Goal: Transaction & Acquisition: Purchase product/service

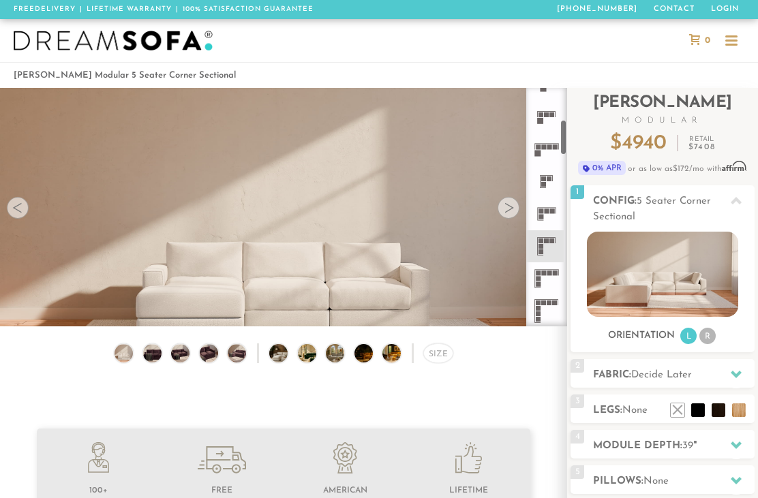
scroll to position [215, 0]
click at [436, 353] on div "Size" at bounding box center [438, 354] width 30 height 20
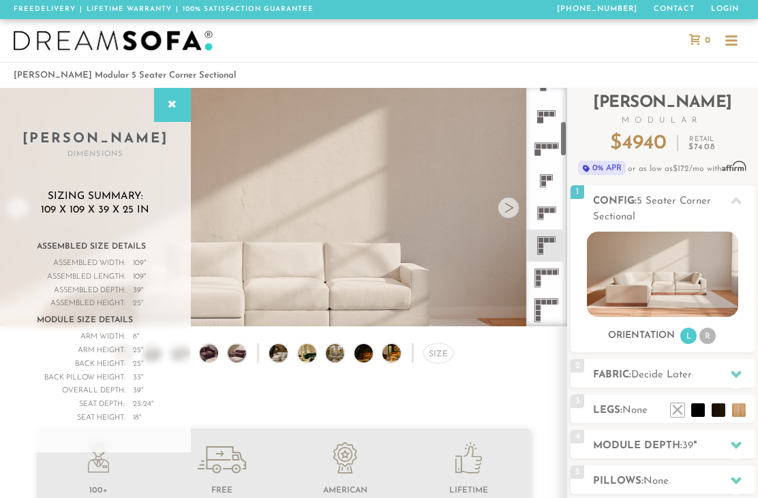
click at [555, 210] on icon at bounding box center [546, 213] width 33 height 33
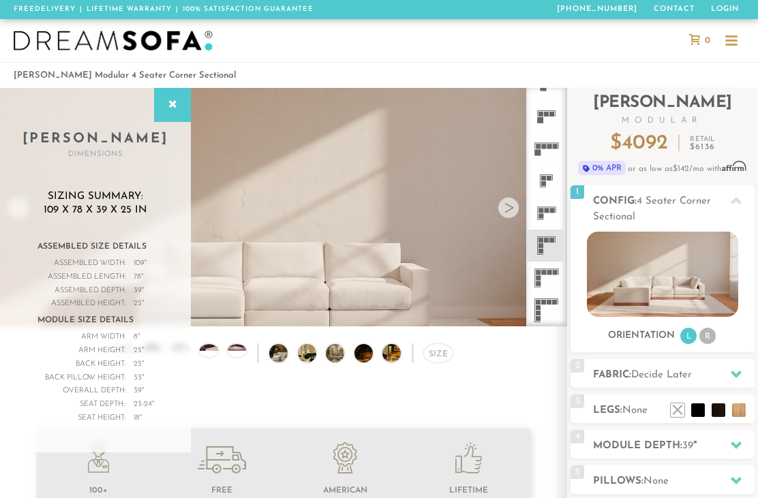
click at [171, 115] on div at bounding box center [172, 105] width 37 height 34
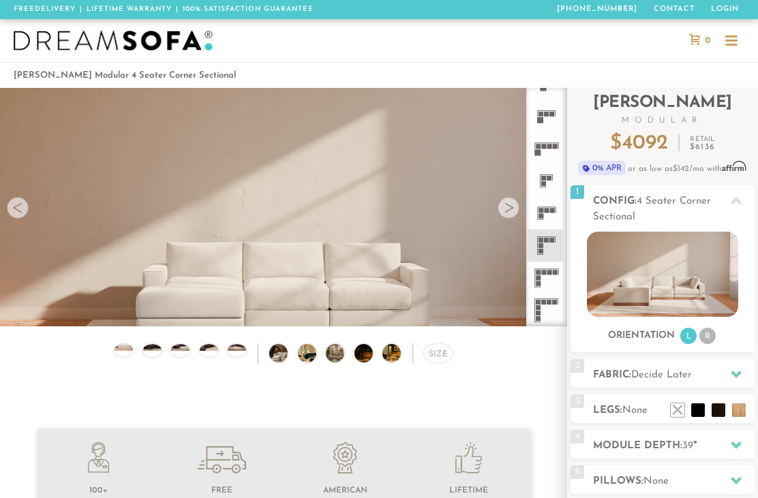
click at [547, 206] on icon at bounding box center [546, 213] width 33 height 33
click at [440, 353] on div "Size" at bounding box center [438, 354] width 30 height 20
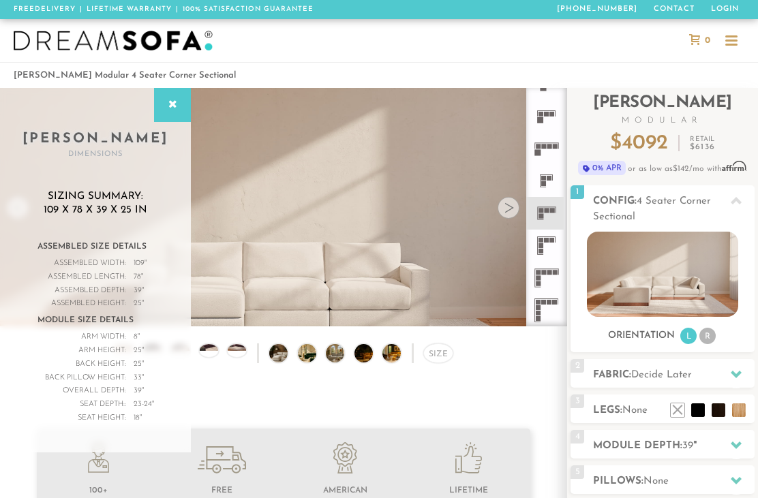
click at [563, 36] on div at bounding box center [379, 40] width 758 height 43
click at [170, 109] on icon at bounding box center [172, 105] width 15 height 11
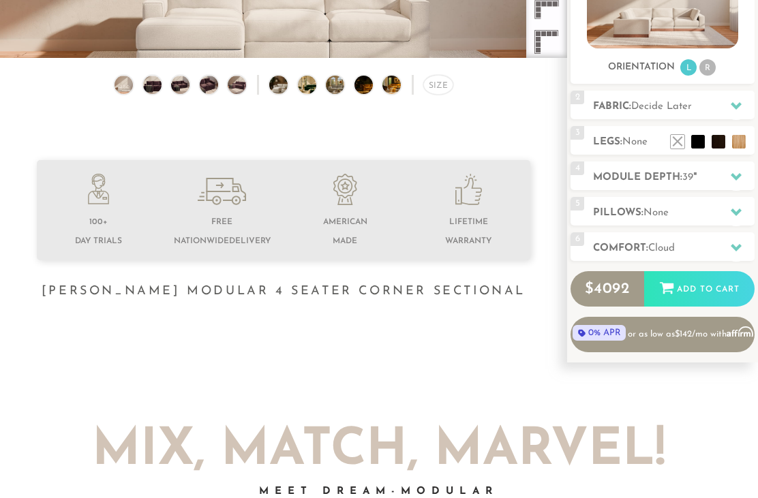
scroll to position [269, 0]
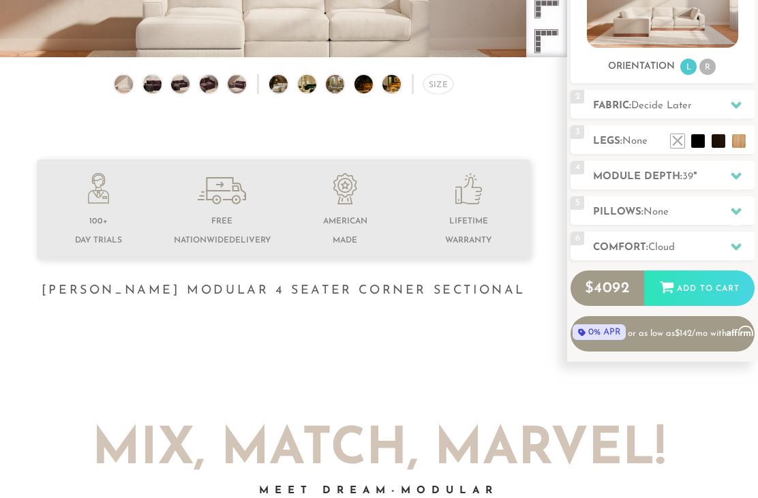
click at [668, 255] on h2 "Comfort: the Cloud" at bounding box center [674, 249] width 162 height 16
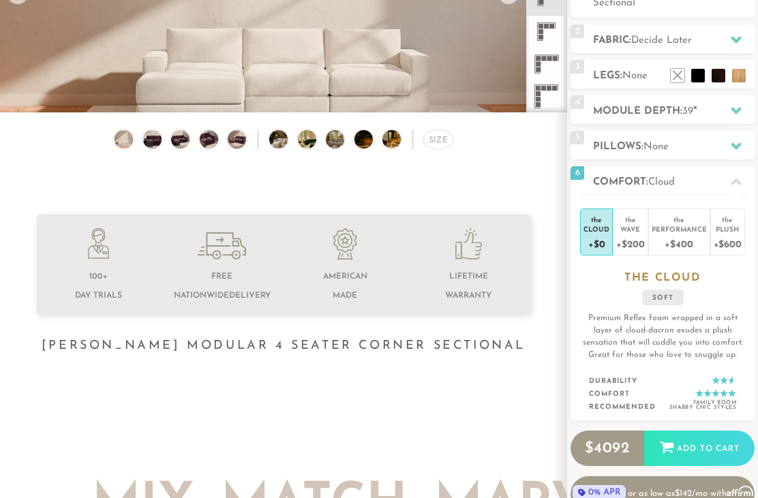
scroll to position [207, 0]
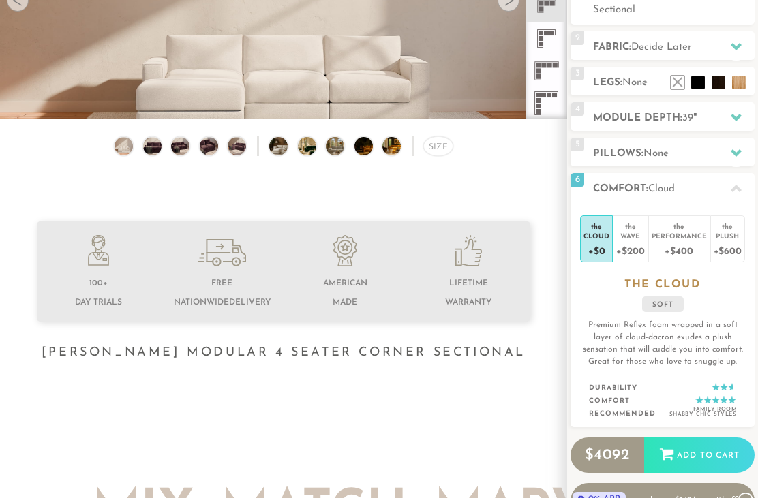
click at [639, 245] on div "+$200" at bounding box center [630, 251] width 28 height 20
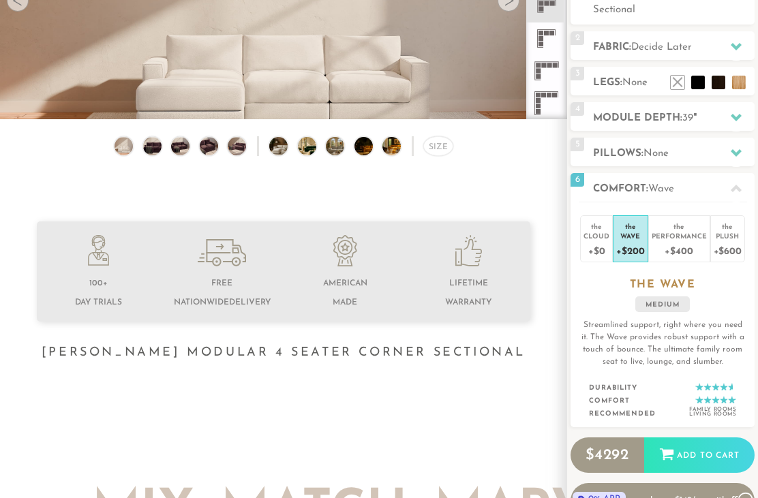
click at [695, 239] on div "Performance" at bounding box center [679, 236] width 55 height 10
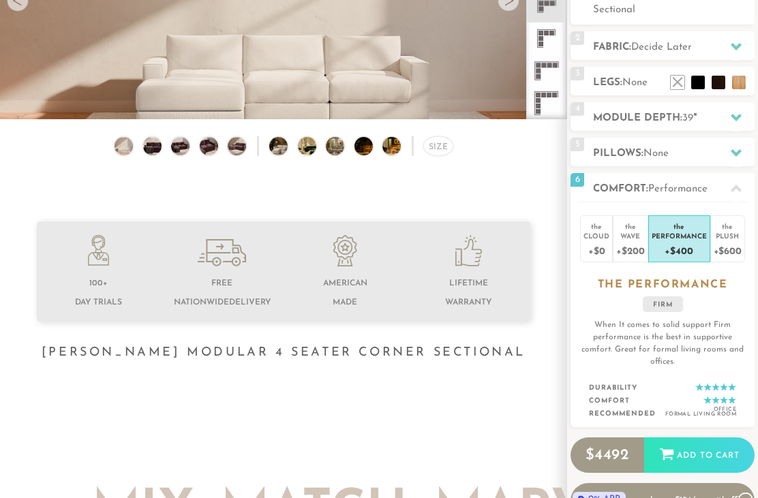
click at [744, 229] on li "the Plush +$600" at bounding box center [728, 238] width 35 height 47
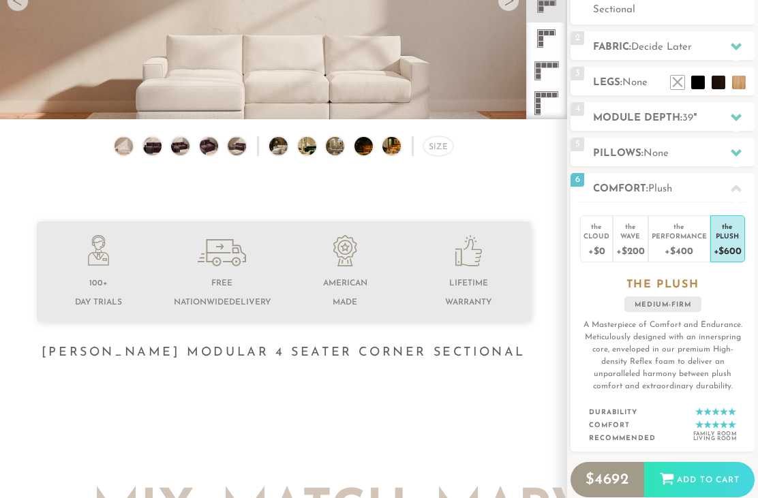
click at [639, 245] on div "+$200" at bounding box center [630, 251] width 28 height 20
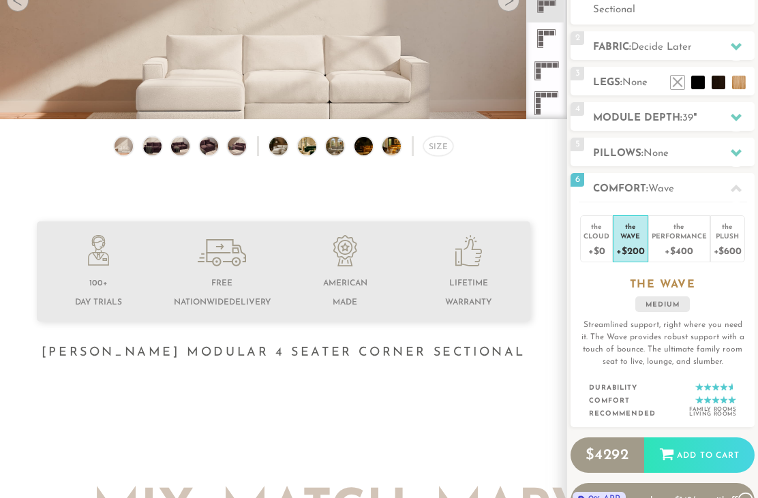
click at [738, 151] on icon at bounding box center [736, 153] width 11 height 8
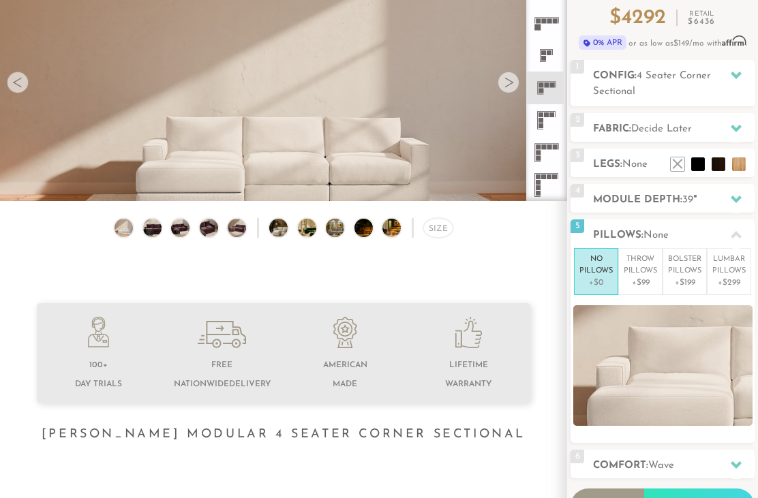
scroll to position [110, 0]
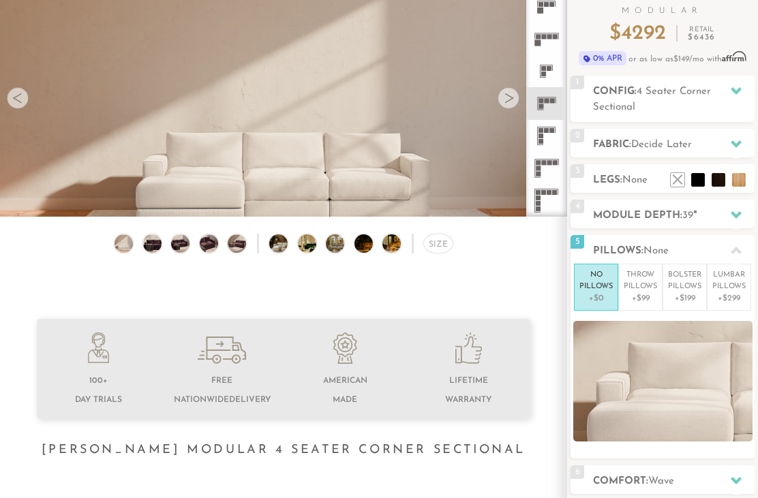
click at [752, 200] on div "4 Module Depth: 39 "" at bounding box center [663, 214] width 184 height 29
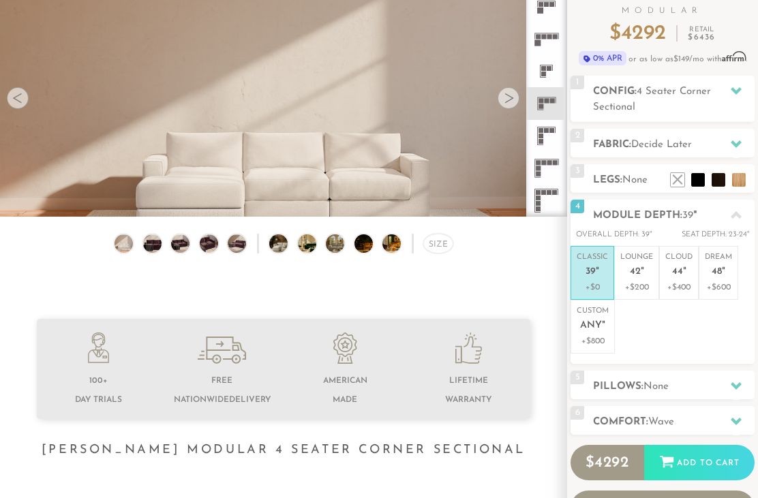
click at [743, 215] on div at bounding box center [736, 215] width 29 height 28
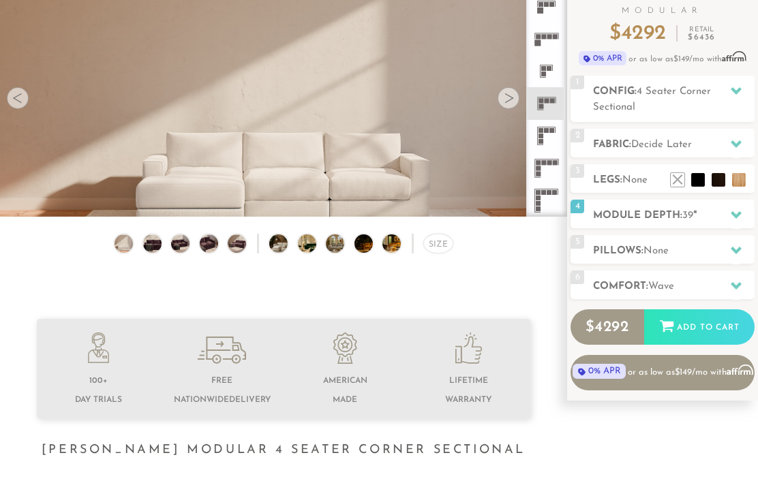
click at [653, 179] on h2 "Legs: None" at bounding box center [674, 181] width 162 height 16
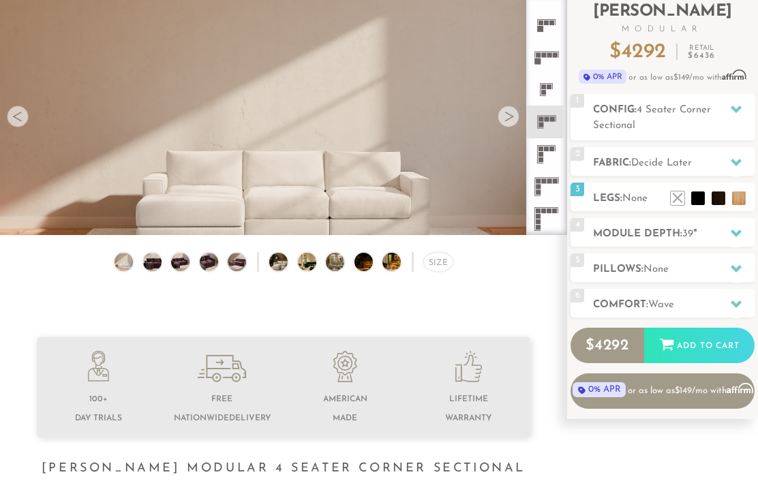
scroll to position [52, 0]
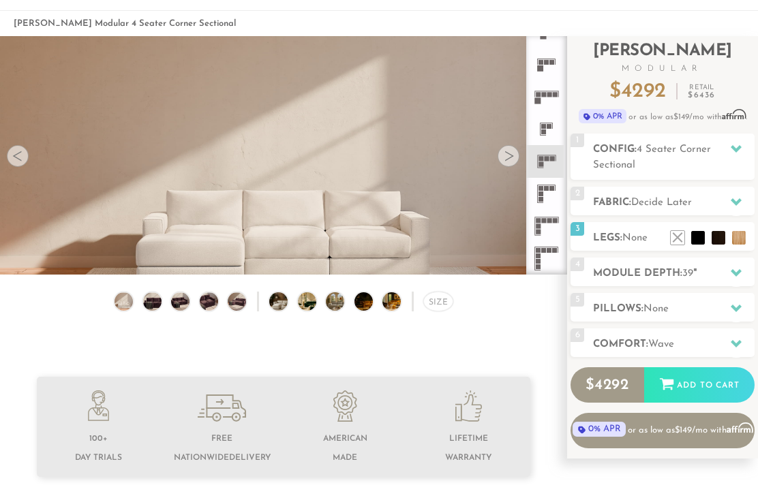
click at [693, 241] on li at bounding box center [698, 238] width 14 height 14
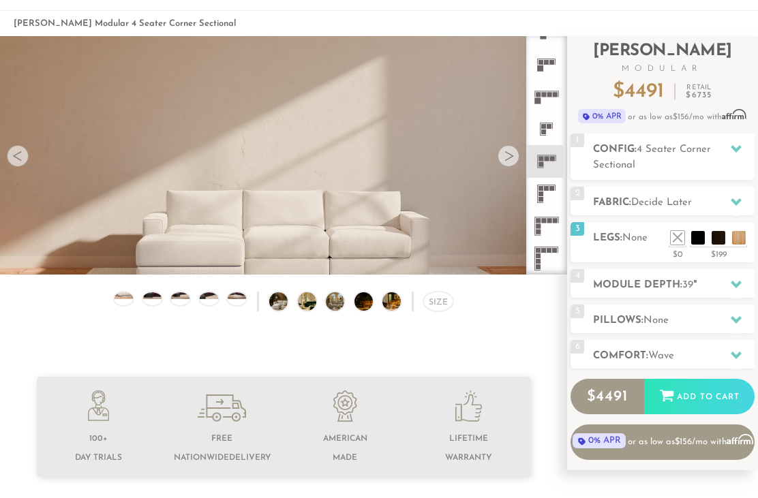
click at [404, 238] on video at bounding box center [283, 178] width 567 height 284
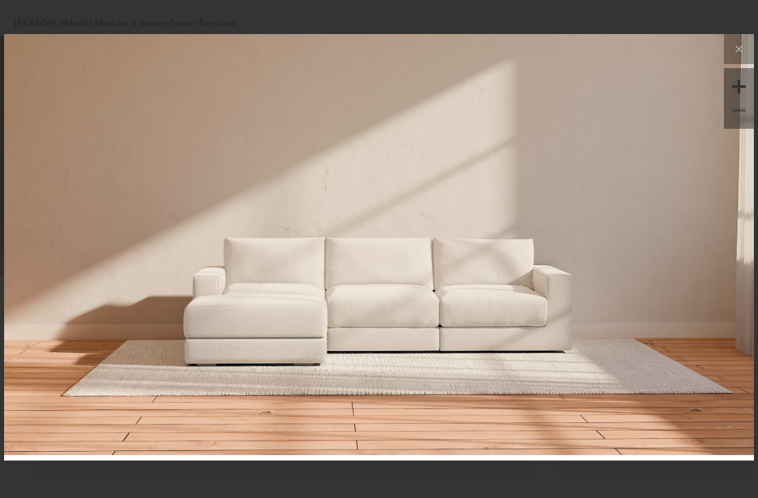
click at [744, 61] on button at bounding box center [739, 49] width 30 height 30
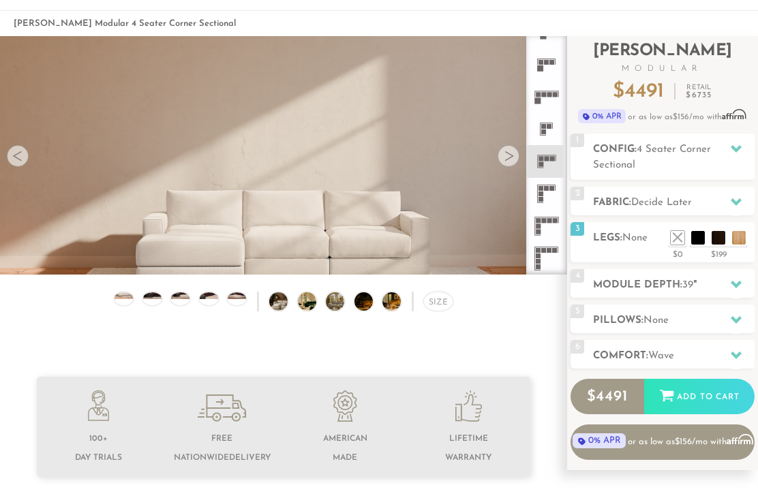
click at [704, 236] on li at bounding box center [698, 238] width 14 height 14
click at [691, 231] on li at bounding box center [698, 238] width 14 height 14
click at [636, 239] on span "None" at bounding box center [635, 238] width 25 height 10
click at [745, 205] on div at bounding box center [736, 202] width 29 height 28
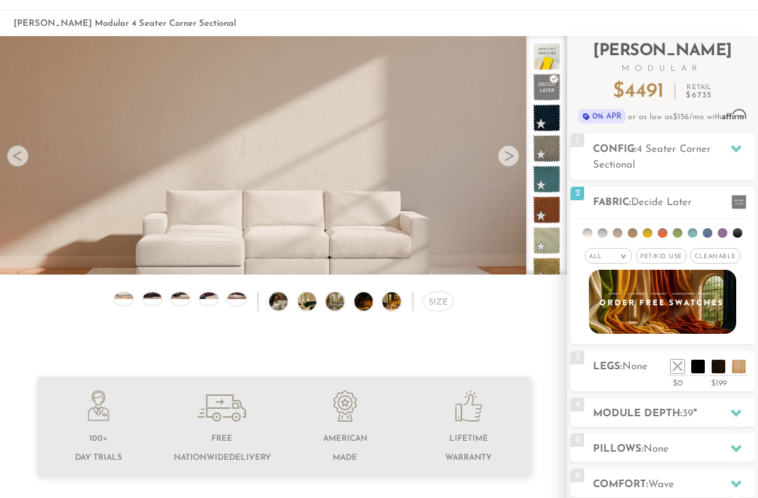
click at [730, 208] on div at bounding box center [736, 202] width 29 height 28
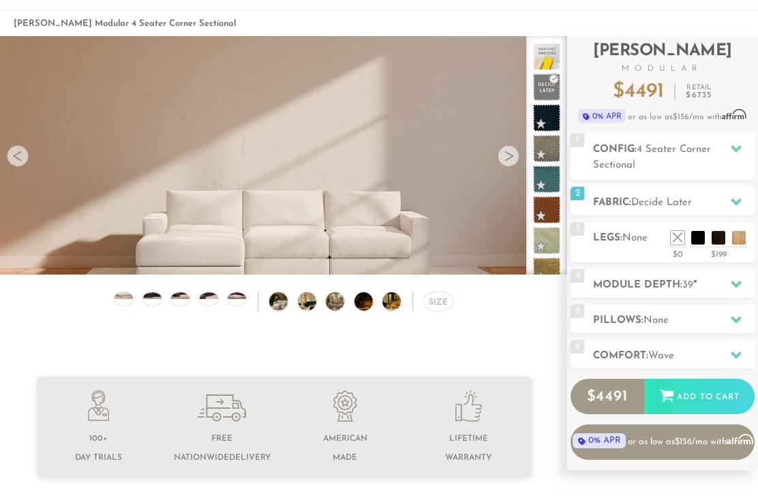
click at [737, 145] on icon at bounding box center [736, 148] width 11 height 11
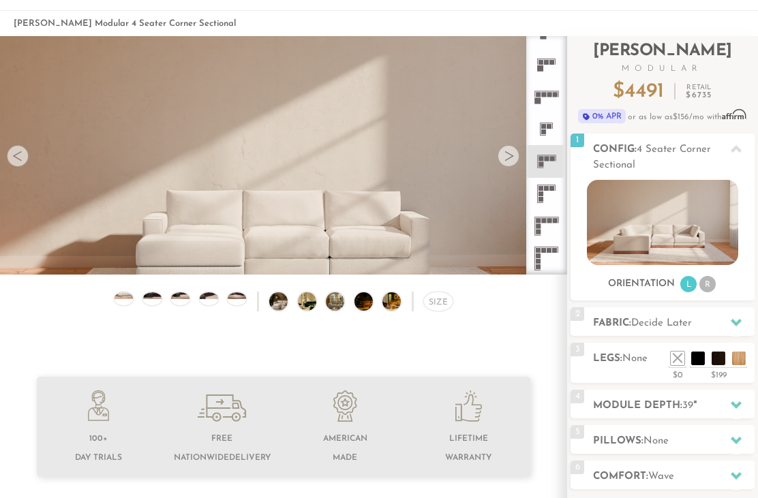
click at [735, 149] on icon at bounding box center [736, 149] width 11 height 8
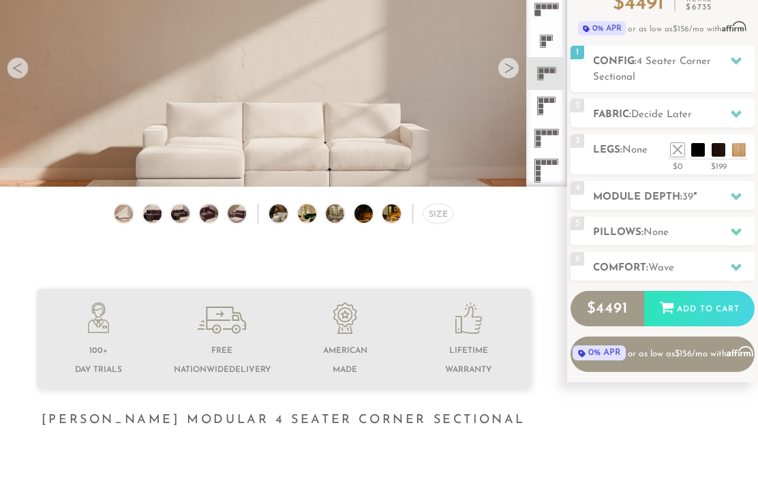
scroll to position [121, 0]
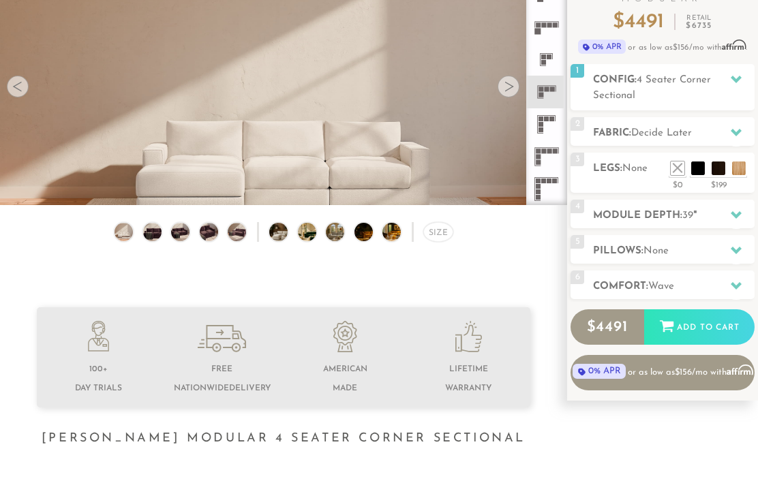
click at [743, 132] on div at bounding box center [736, 133] width 29 height 28
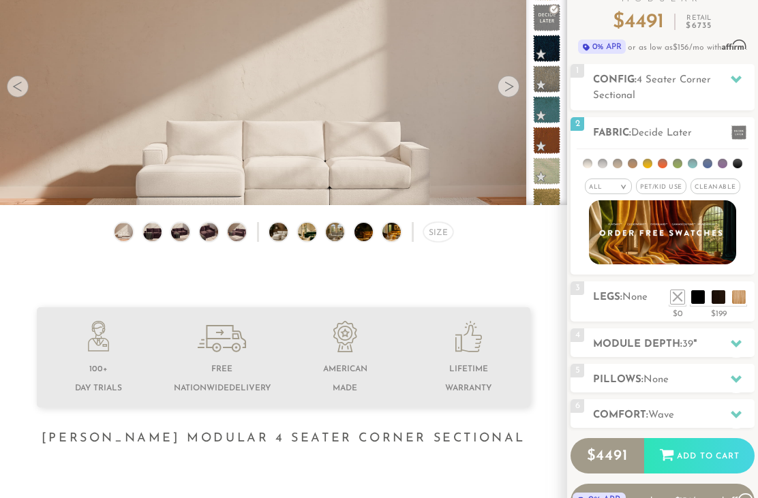
click at [734, 75] on icon at bounding box center [736, 79] width 11 height 11
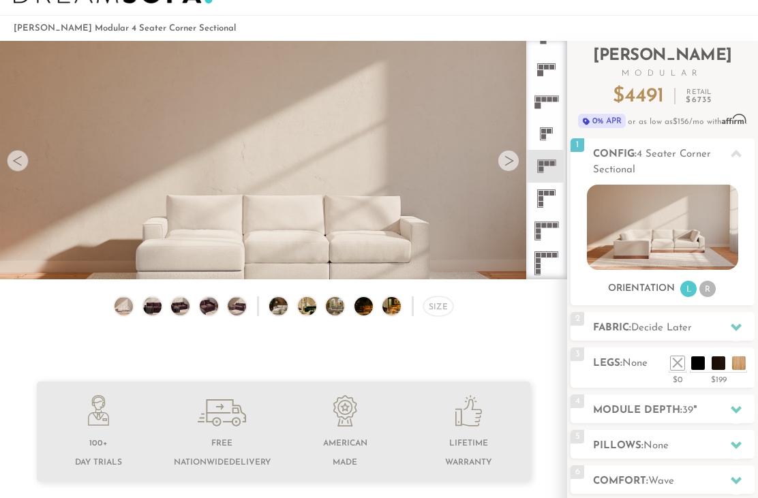
scroll to position [0, 0]
